Goal: Check status: Check status

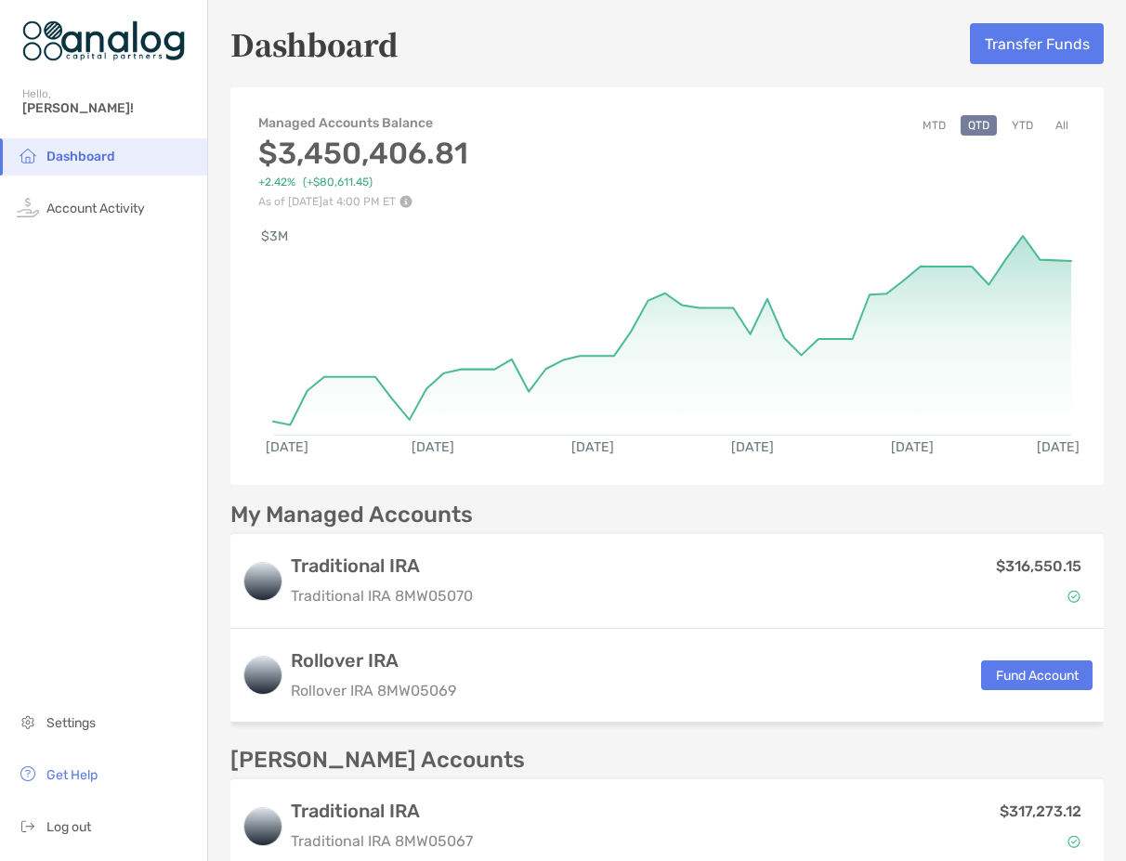
click at [915, 124] on button "MTD" at bounding box center [934, 125] width 38 height 20
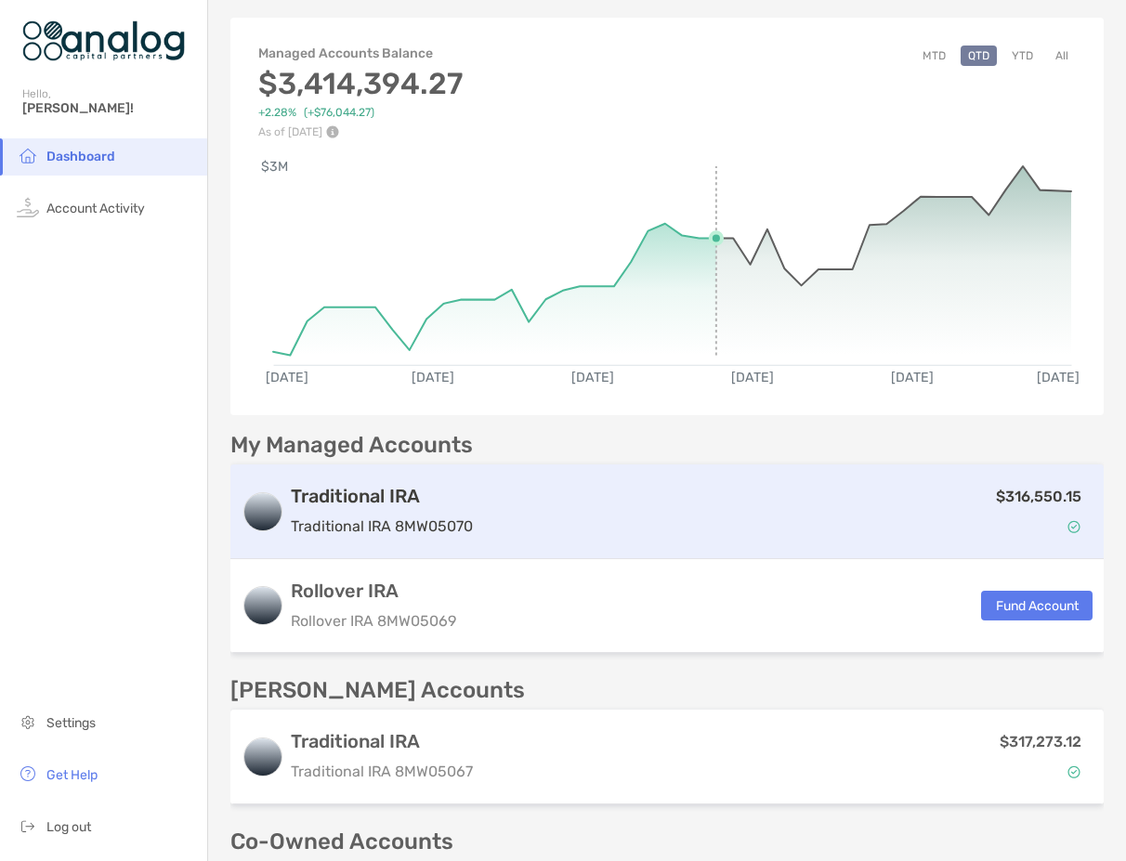
scroll to position [372, 0]
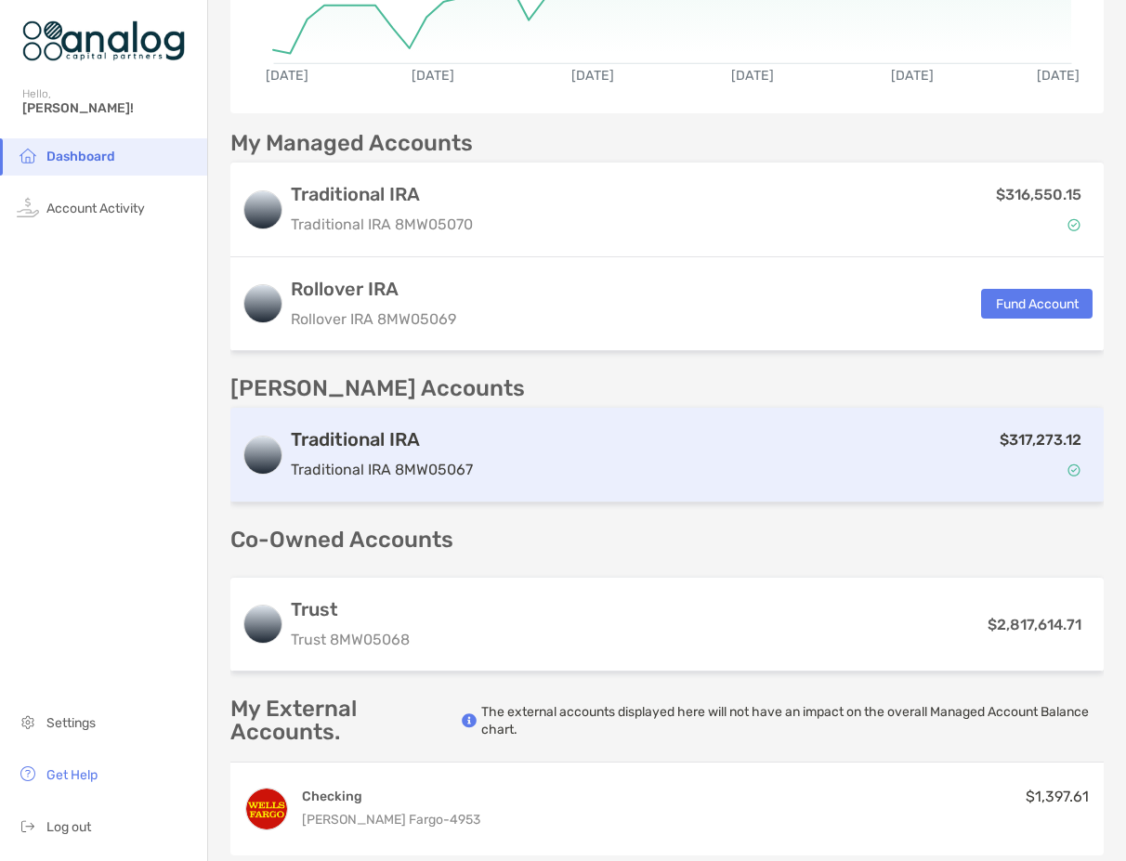
click at [636, 442] on div "$317,273.12" at bounding box center [786, 455] width 612 height 54
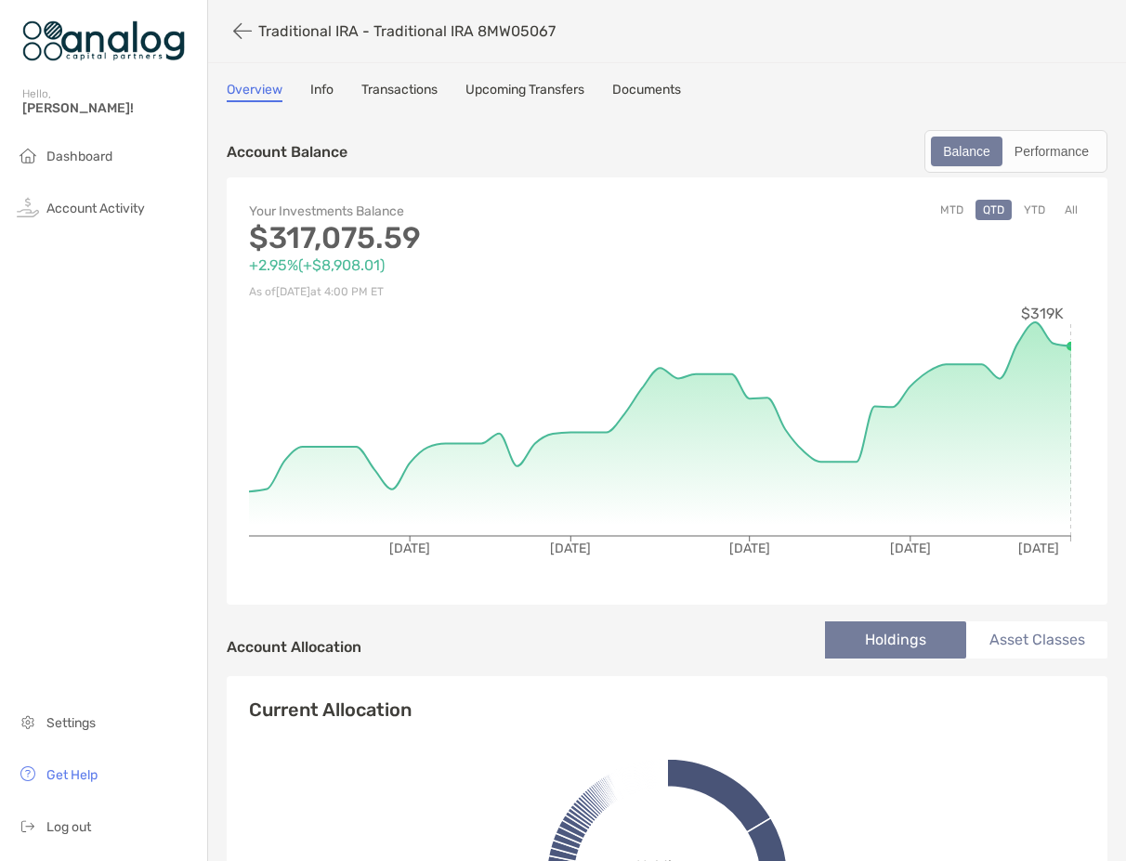
click at [949, 208] on button "MTD" at bounding box center [952, 210] width 38 height 20
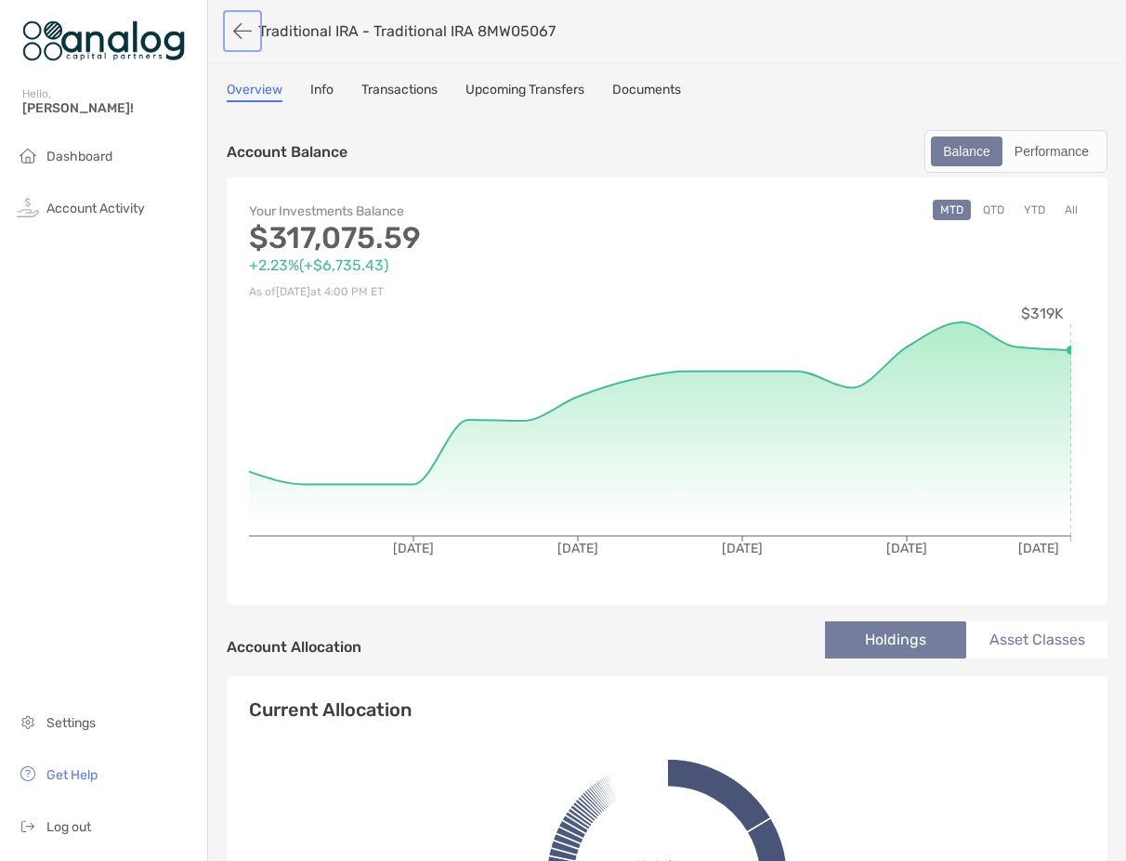
click at [244, 37] on button "button" at bounding box center [243, 31] width 32 height 34
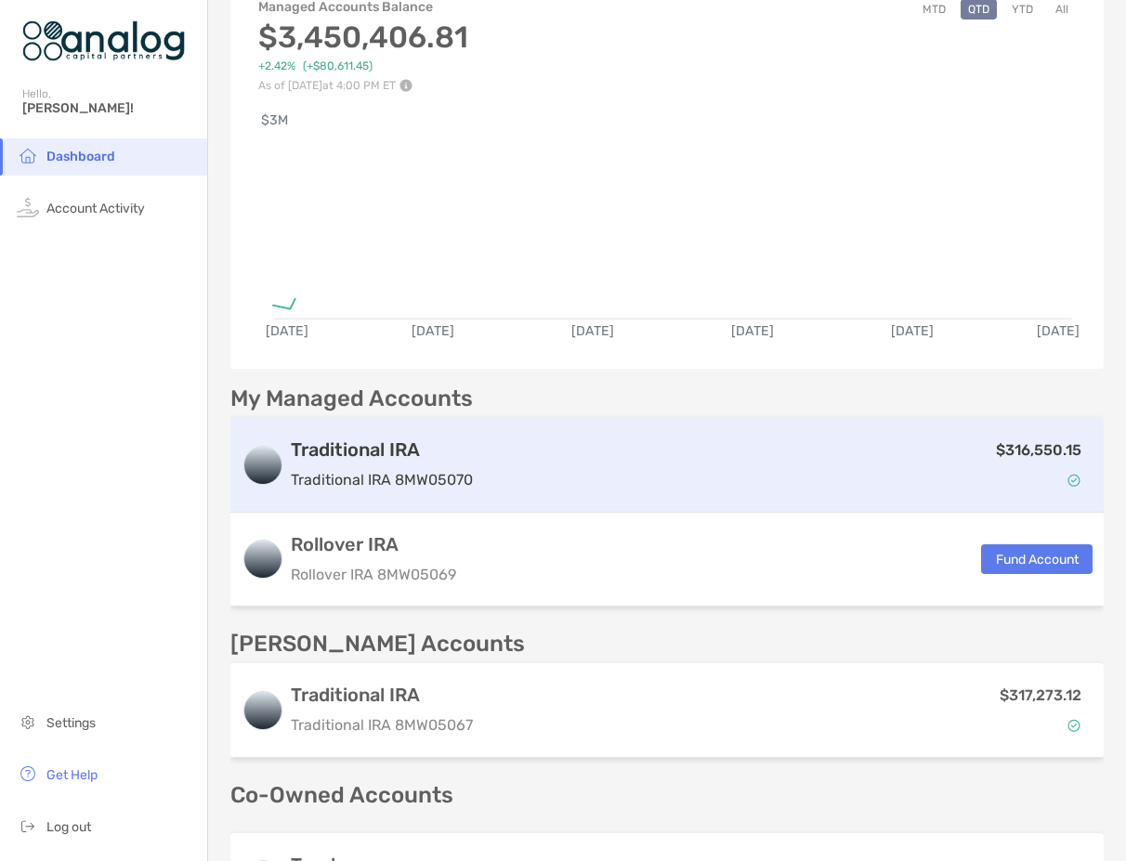
scroll to position [407, 0]
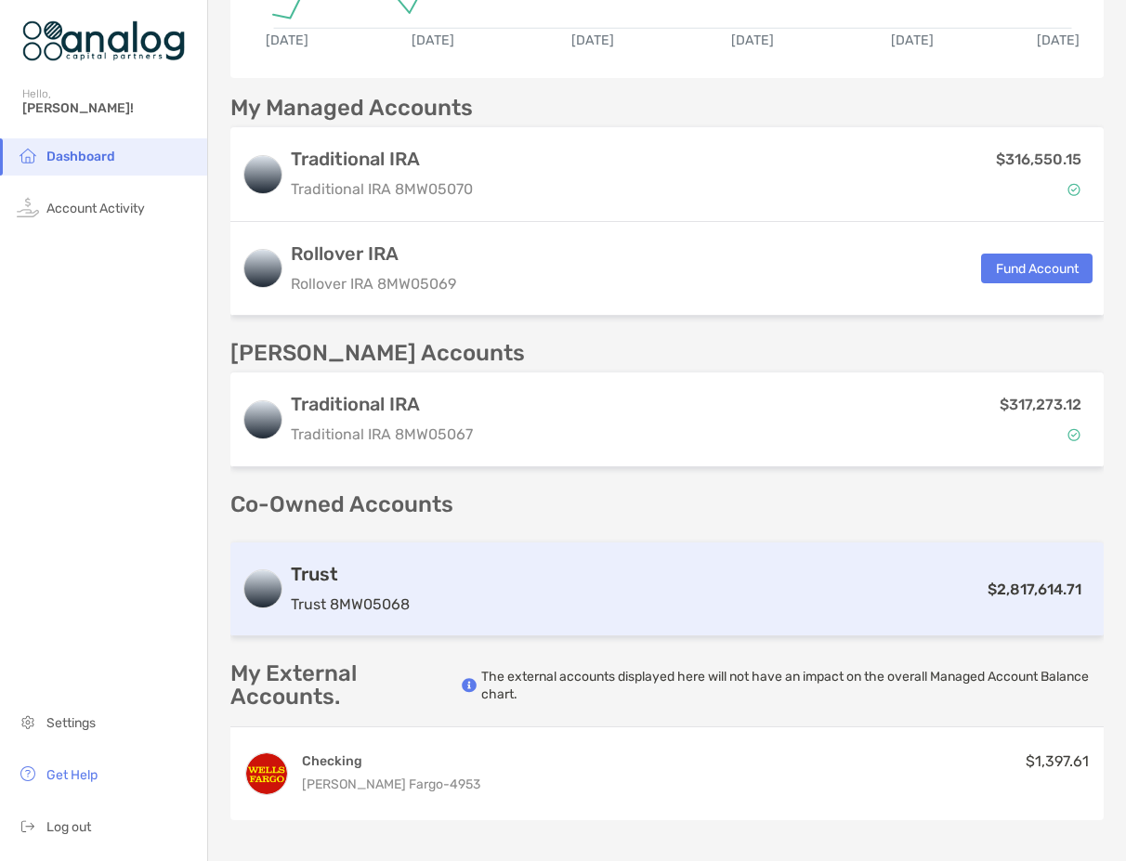
click at [653, 586] on div "$2,817,614.71" at bounding box center [754, 589] width 675 height 23
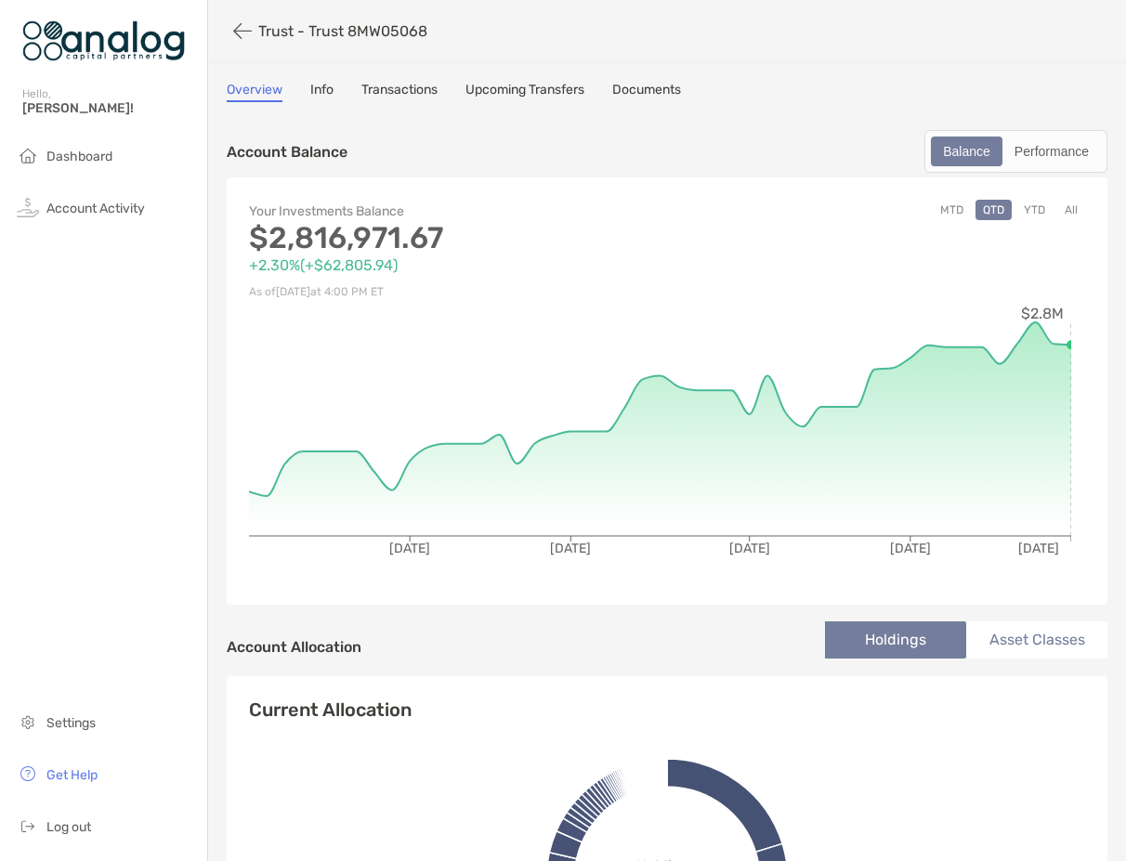
click at [941, 213] on button "MTD" at bounding box center [952, 210] width 38 height 20
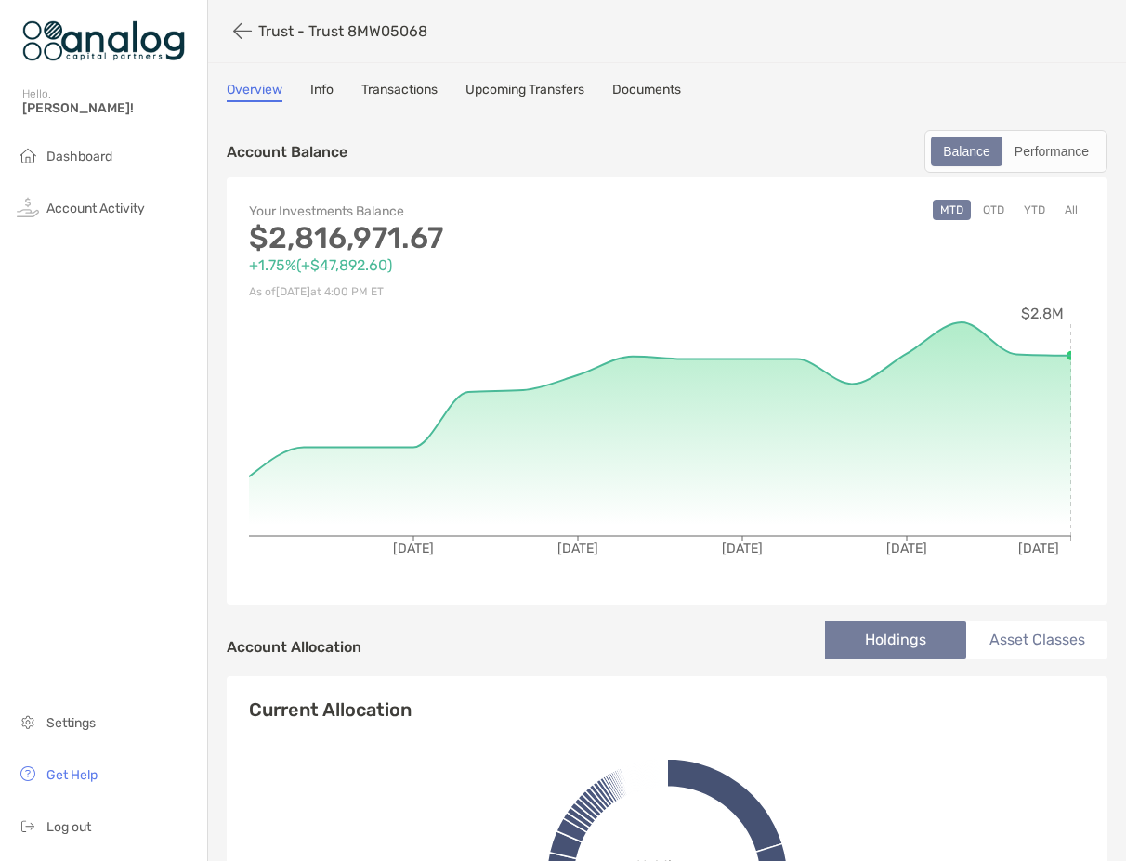
click at [409, 92] on link "Transactions" at bounding box center [399, 92] width 76 height 20
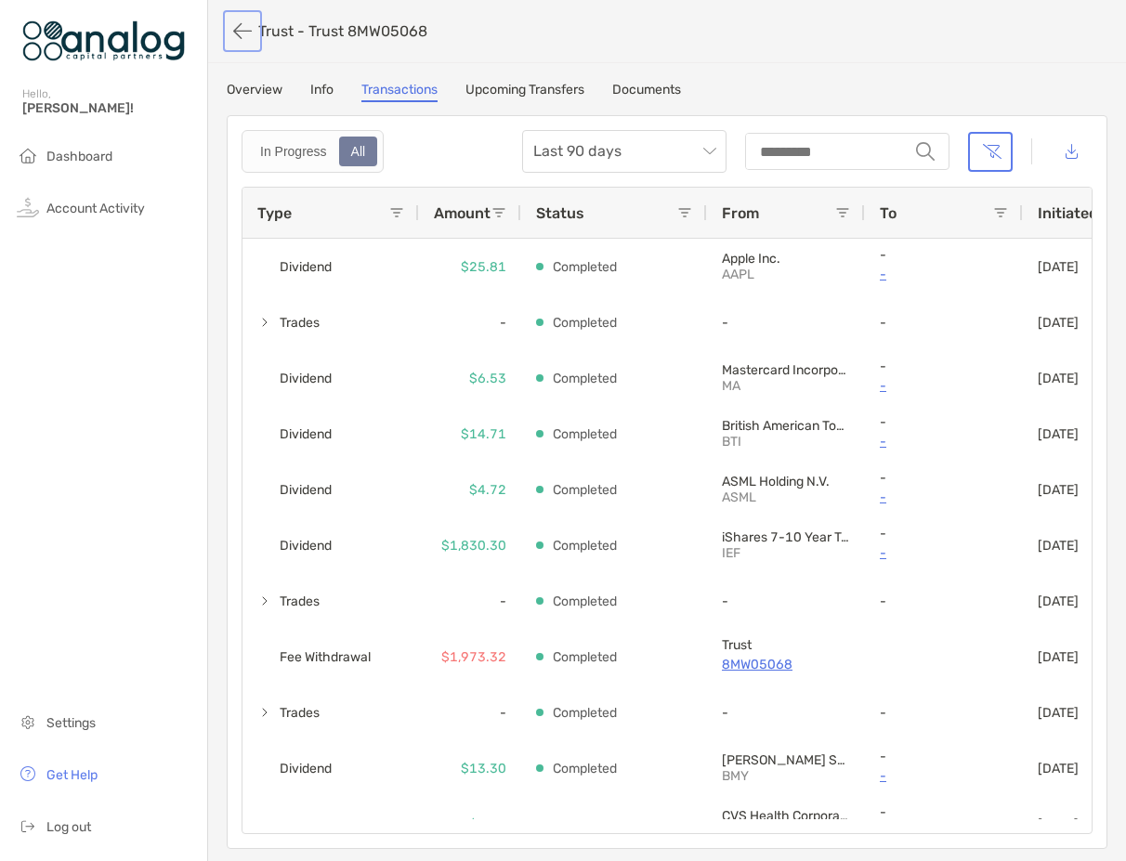
click at [241, 30] on button "button" at bounding box center [243, 31] width 32 height 34
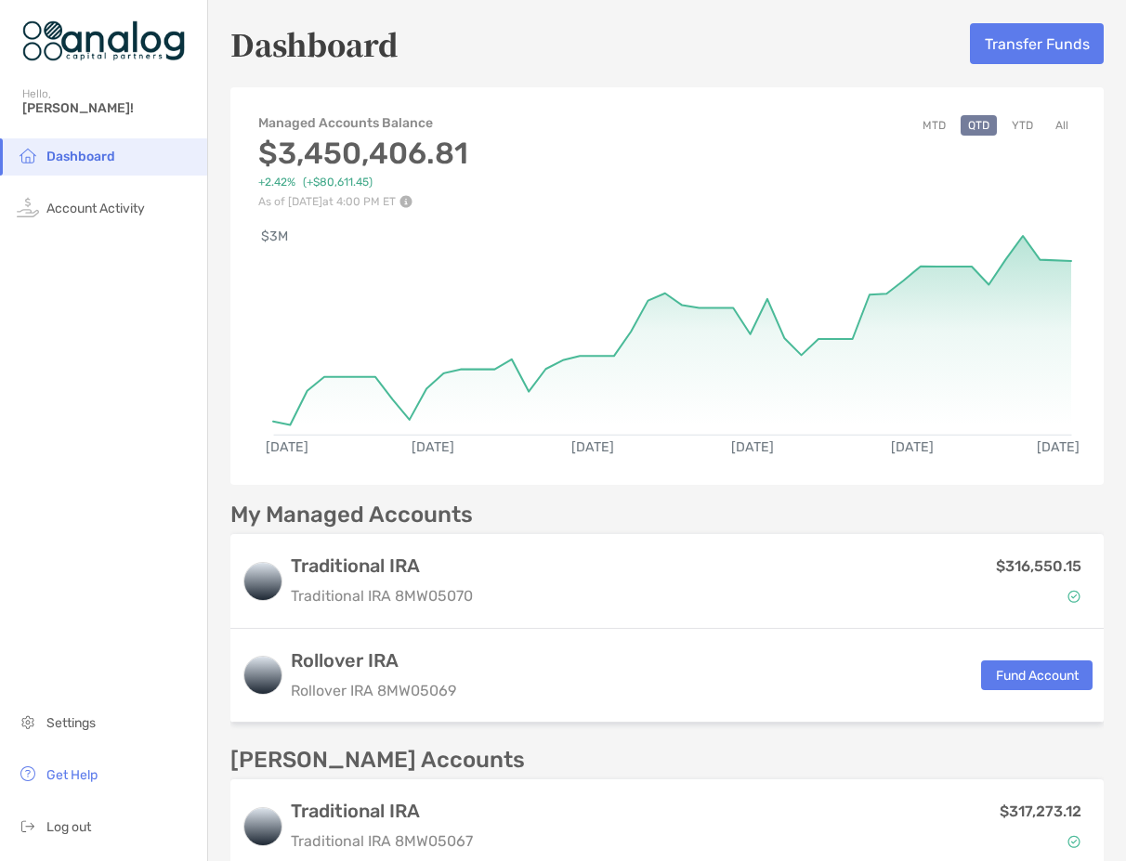
click at [919, 126] on button "MTD" at bounding box center [934, 125] width 38 height 20
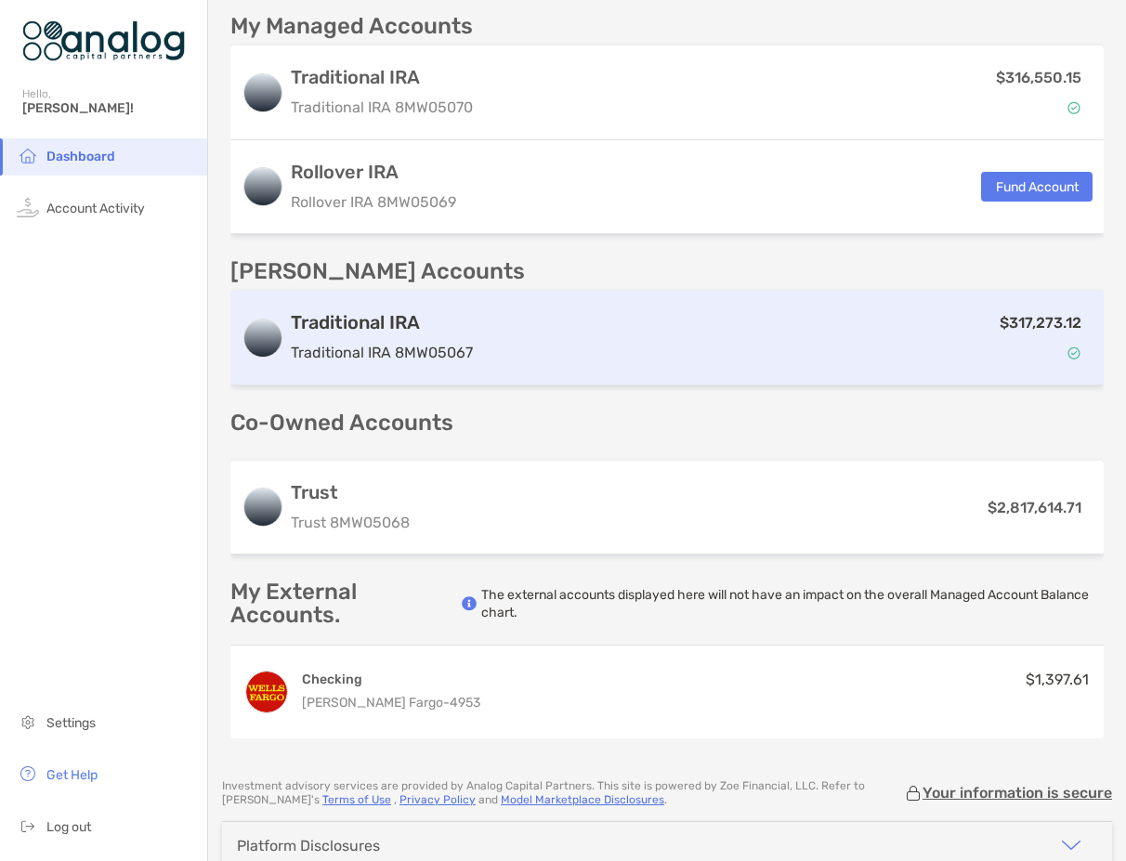
scroll to position [372, 0]
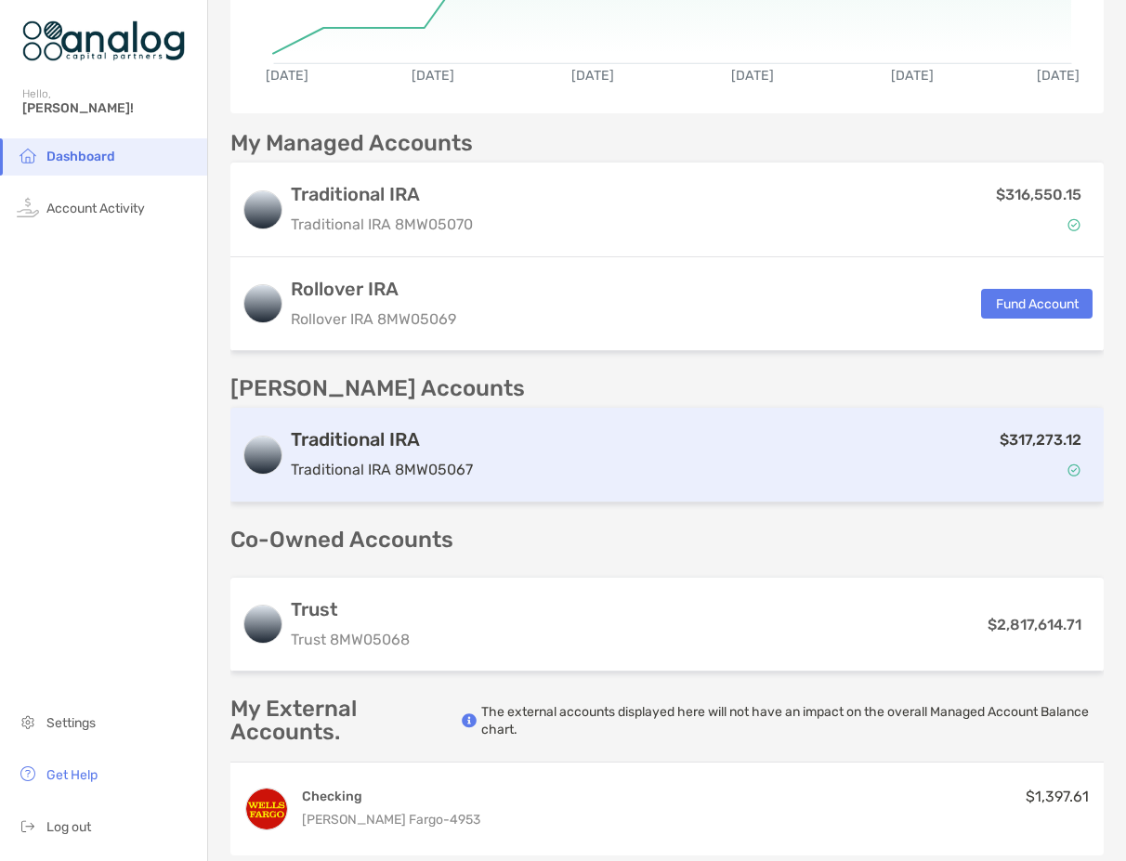
drag, startPoint x: 610, startPoint y: 462, endPoint x: 601, endPoint y: 463, distance: 9.3
click at [608, 462] on div "$317,273.12" at bounding box center [786, 455] width 612 height 54
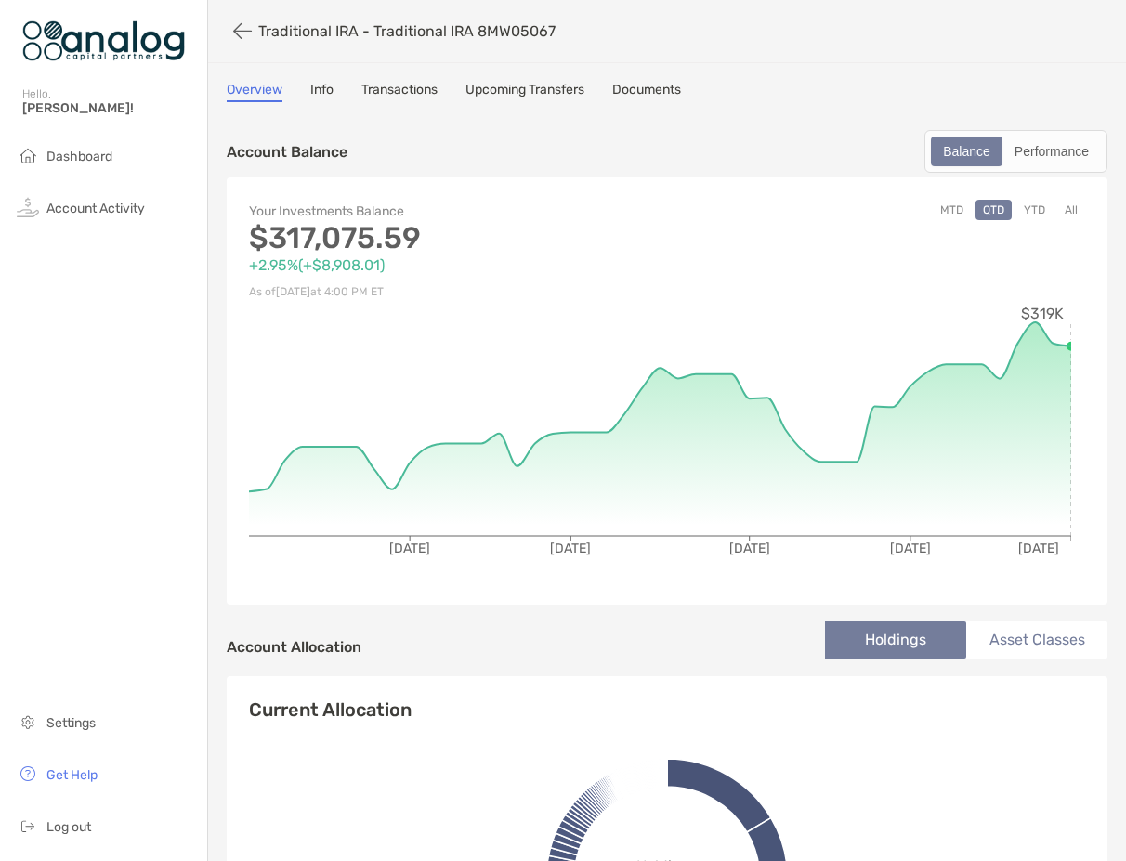
click at [935, 211] on button "MTD" at bounding box center [952, 210] width 38 height 20
